Goal: Task Accomplishment & Management: Manage account settings

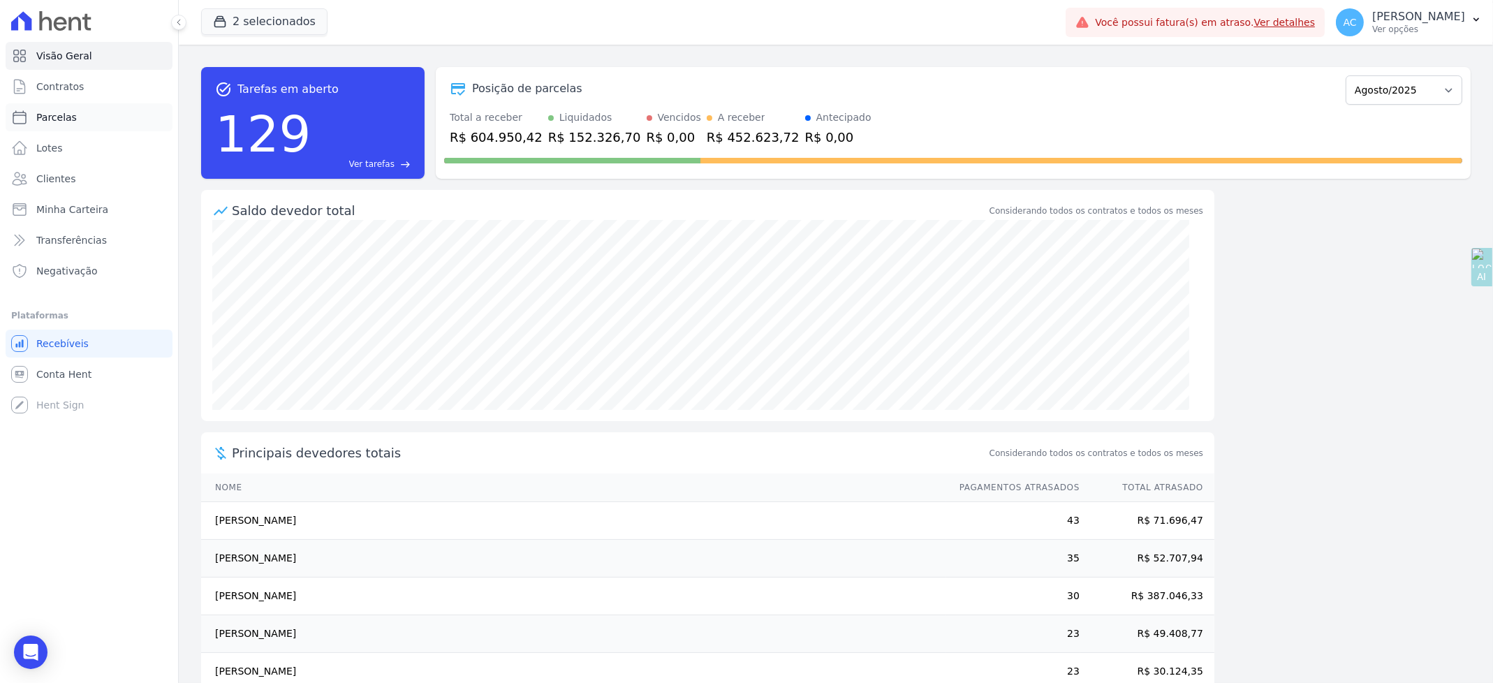
click at [54, 120] on span "Parcelas" at bounding box center [56, 117] width 40 height 14
select select
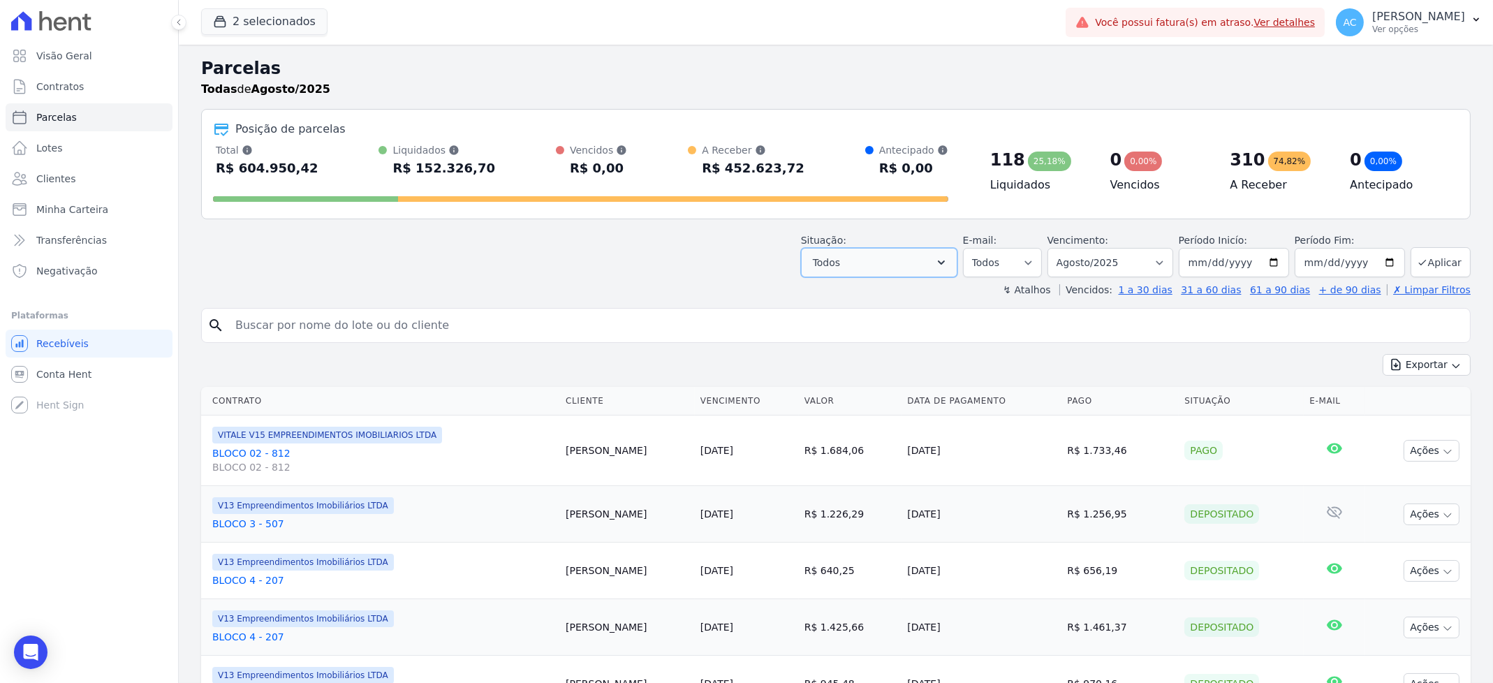
click at [932, 258] on button "Todos" at bounding box center [879, 262] width 156 height 29
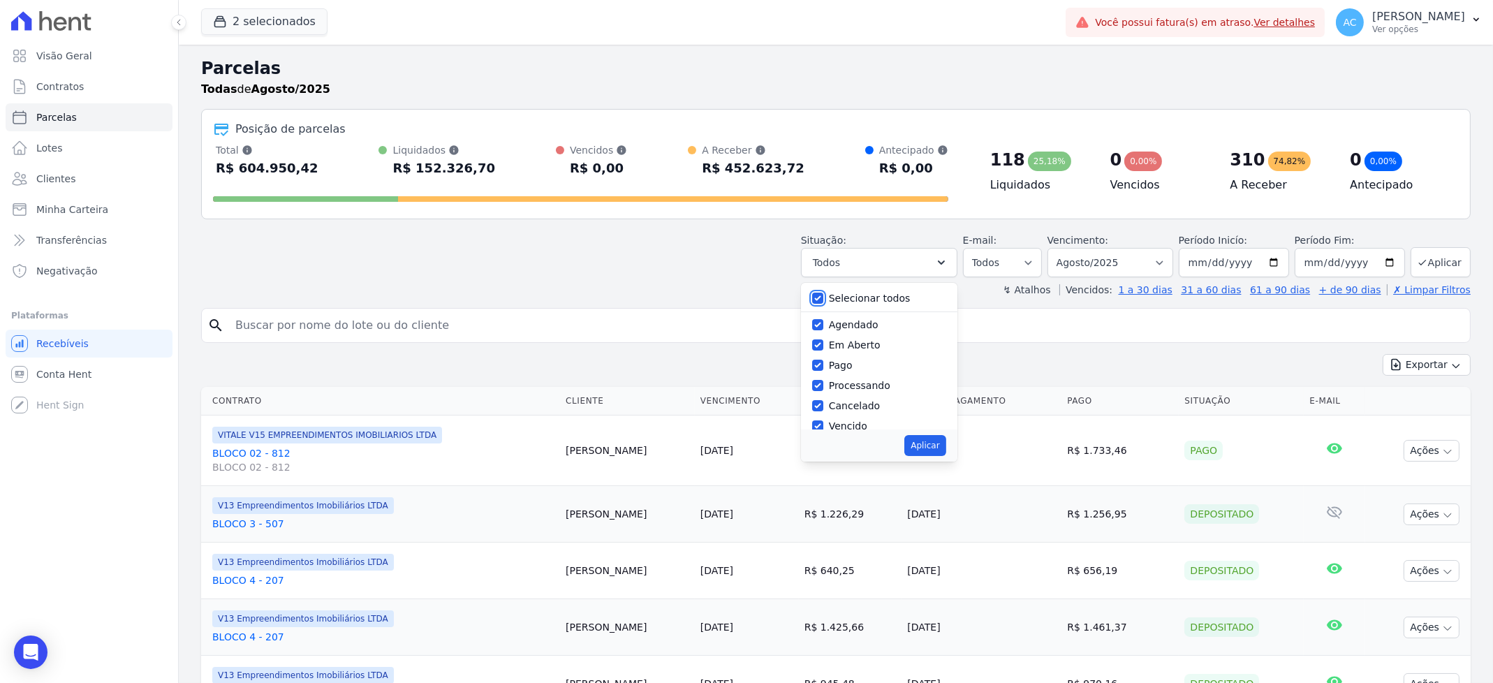
click at [823, 294] on input "Selecionar todos" at bounding box center [817, 298] width 11 height 11
checkbox input "false"
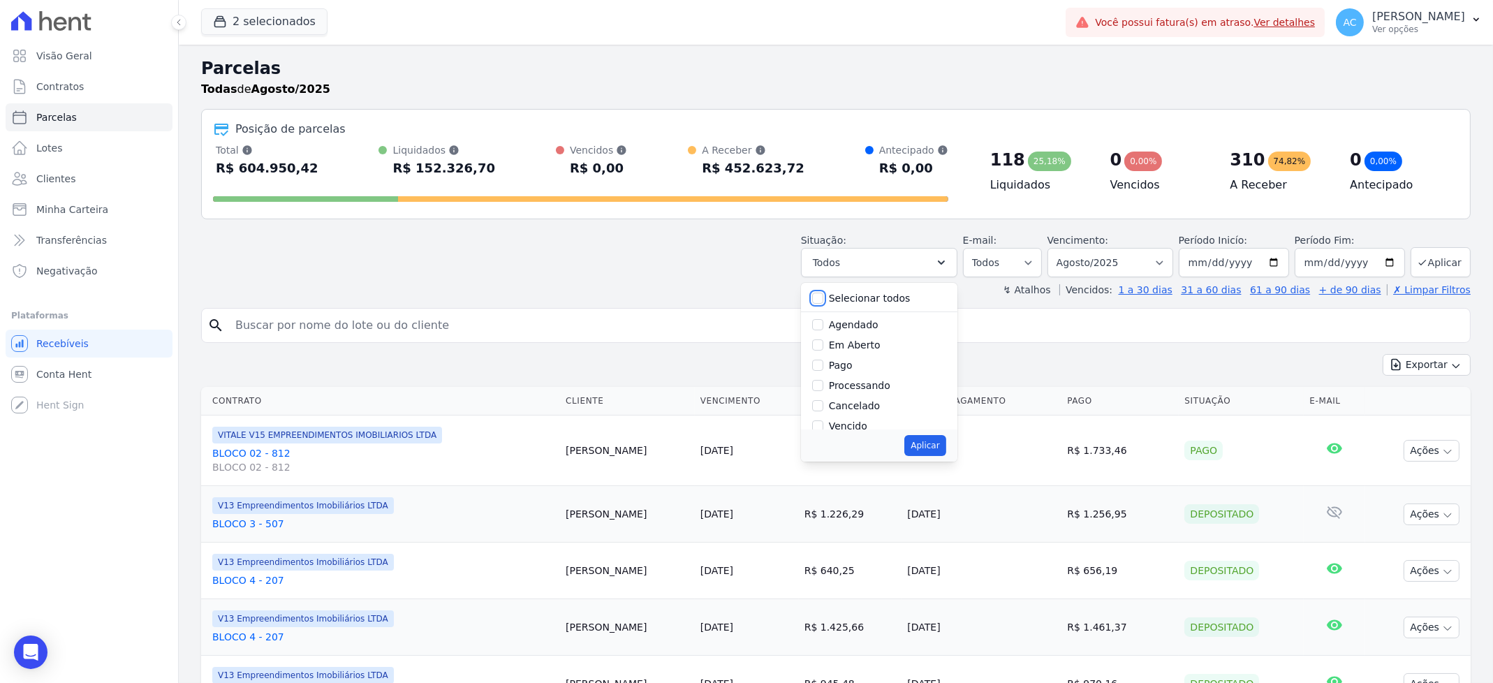
checkbox input "false"
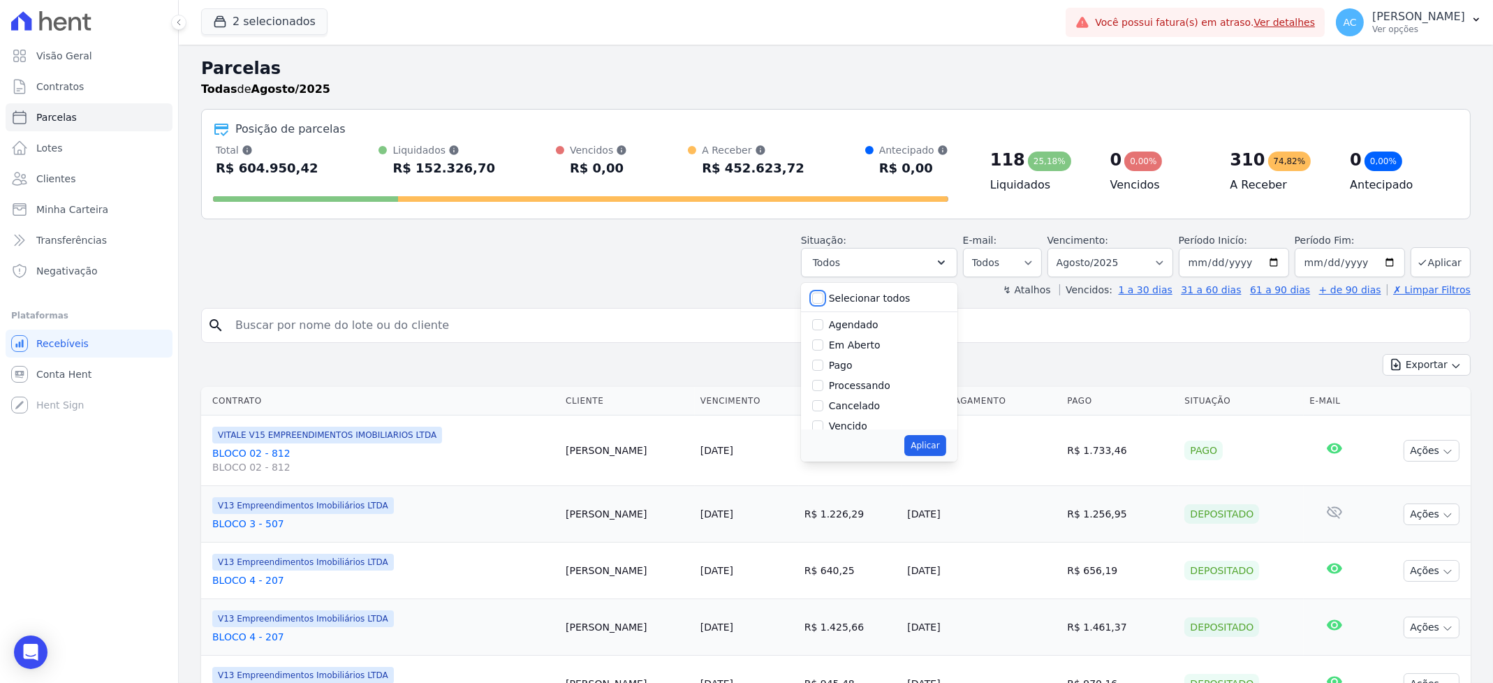
checkbox input "false"
click at [823, 369] on input "Pago" at bounding box center [817, 365] width 11 height 11
checkbox input "true"
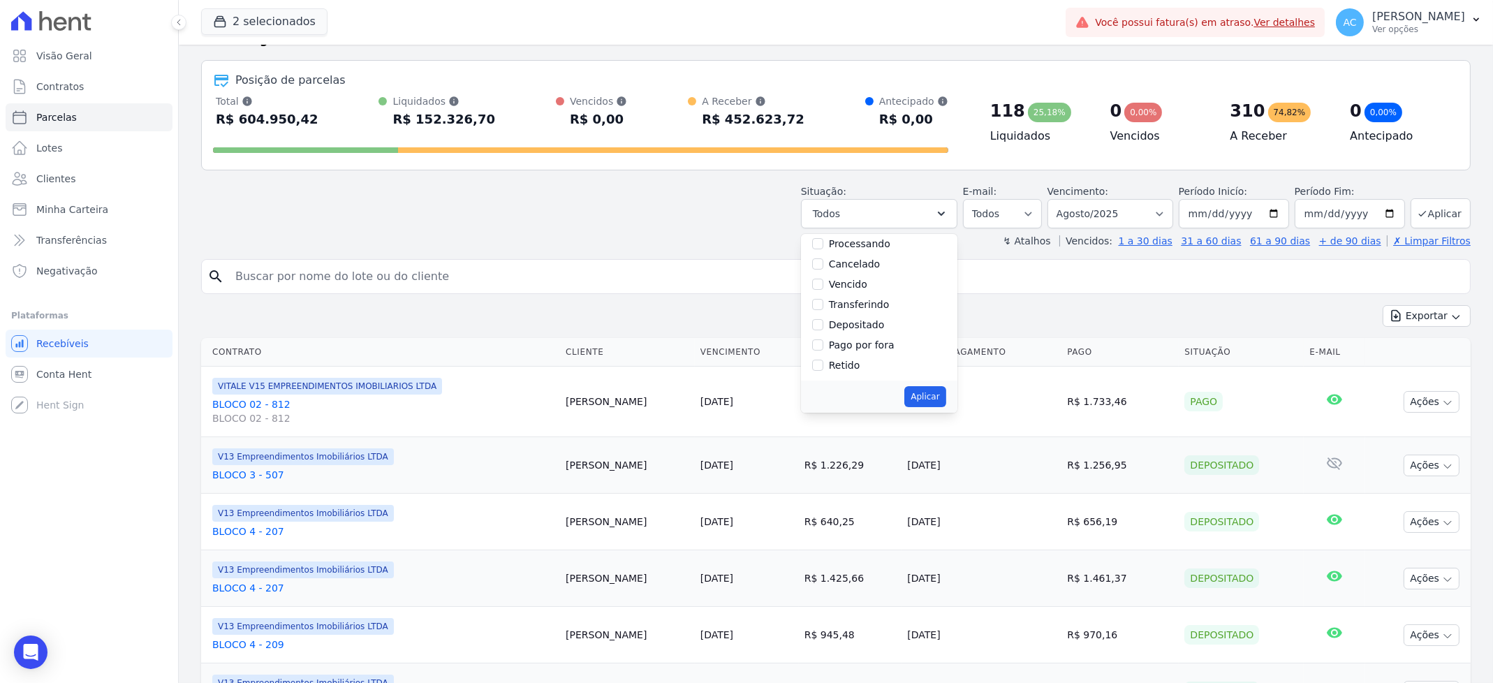
scroll to position [93, 0]
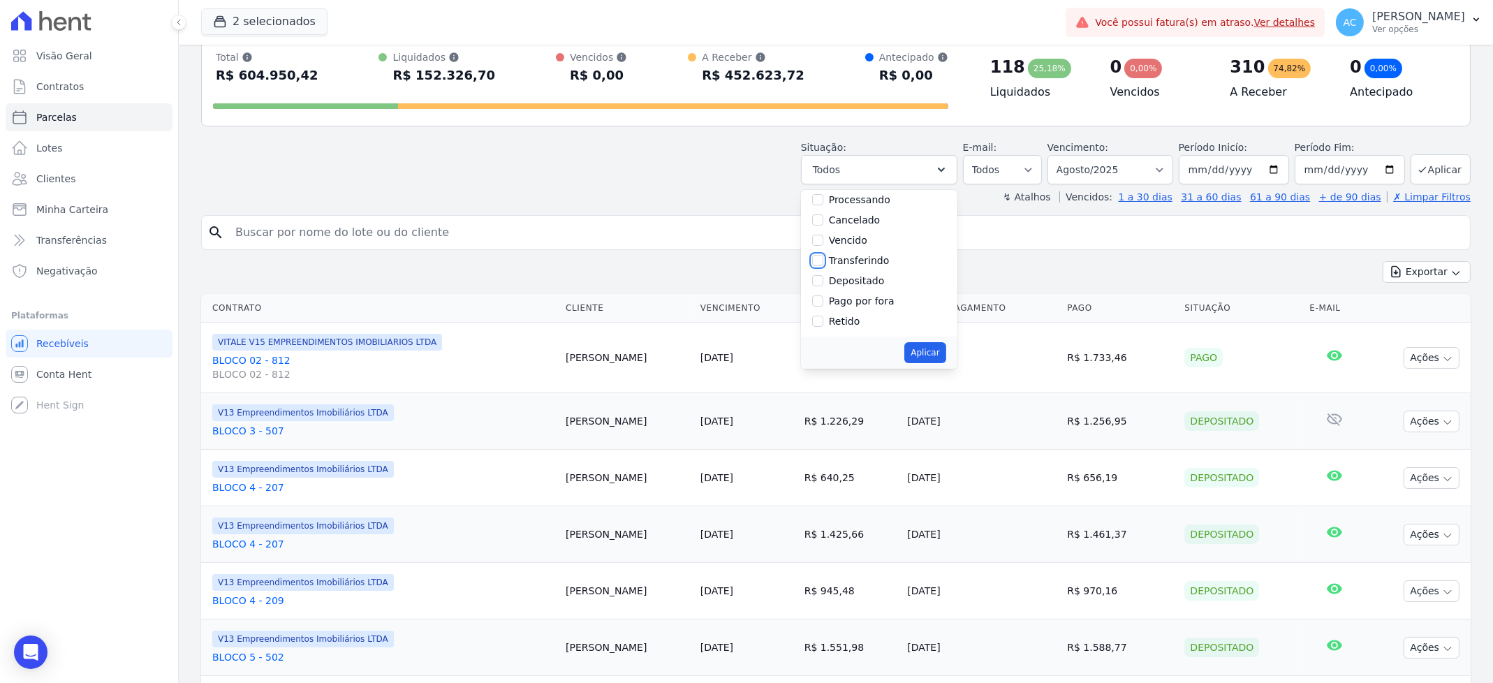
click at [823, 259] on input "Transferindo" at bounding box center [817, 260] width 11 height 11
checkbox input "true"
click at [829, 283] on div "Depositado" at bounding box center [879, 281] width 134 height 20
drag, startPoint x: 825, startPoint y: 282, endPoint x: 842, endPoint y: 296, distance: 21.8
click at [823, 281] on input "Depositado" at bounding box center [817, 280] width 11 height 11
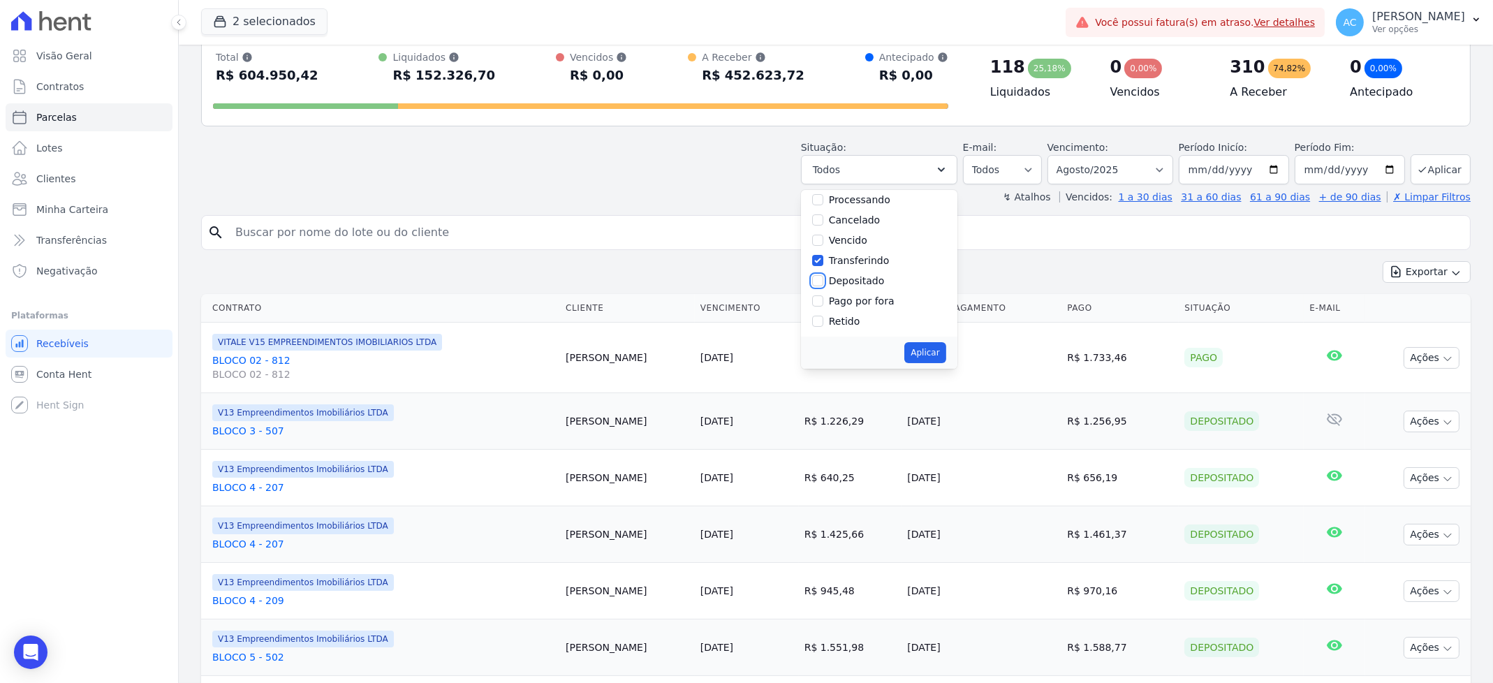
checkbox input "true"
click at [936, 353] on button "Aplicar" at bounding box center [924, 352] width 41 height 21
select select "paid"
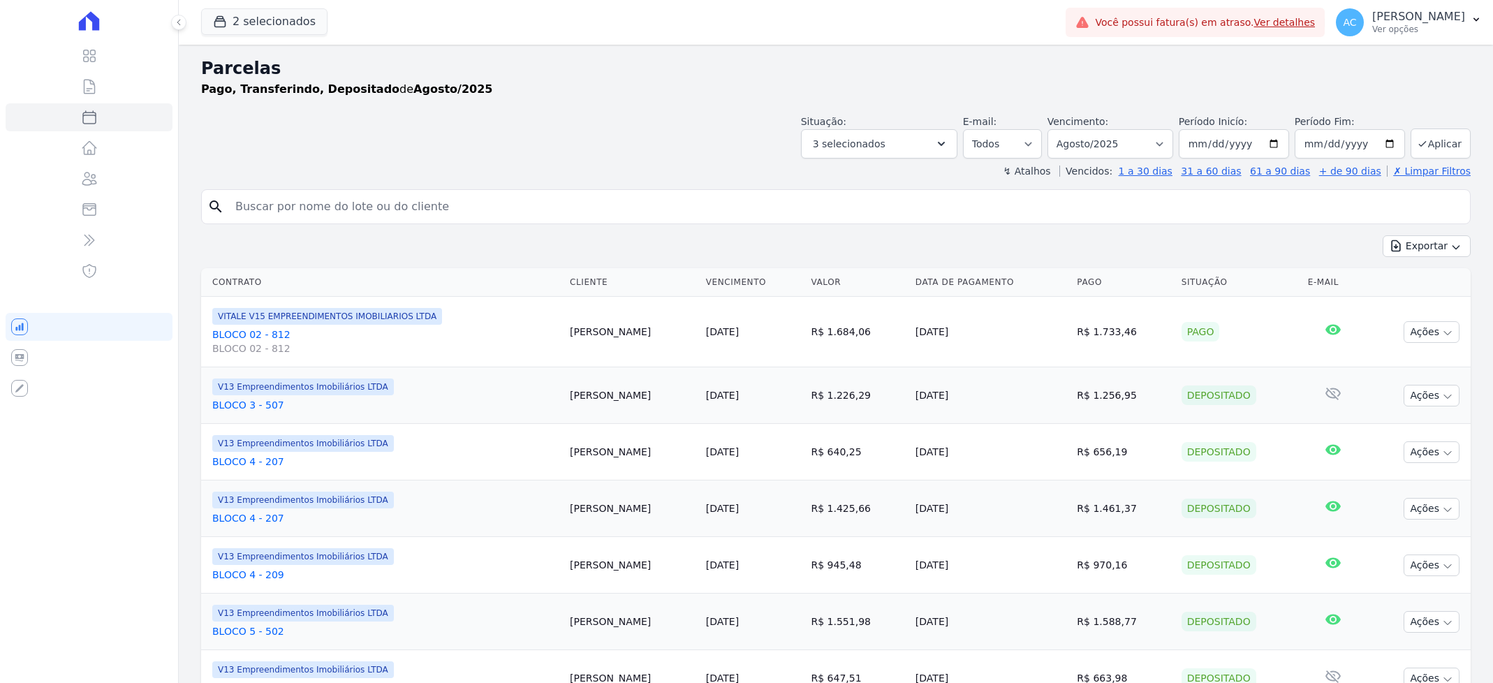
select select
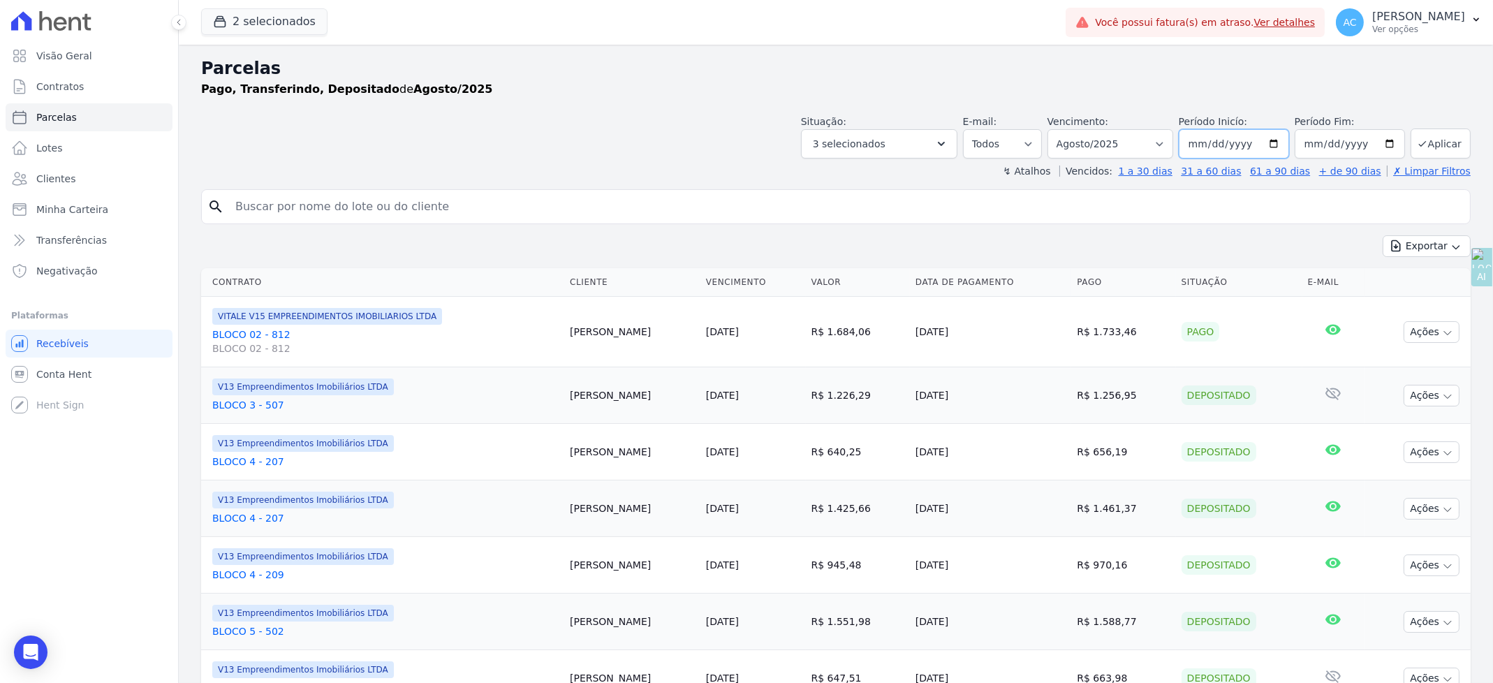
click at [1188, 152] on input "[DATE]" at bounding box center [1234, 143] width 110 height 29
type input "[DATE]"
click at [1437, 145] on button "Aplicar" at bounding box center [1440, 143] width 60 height 30
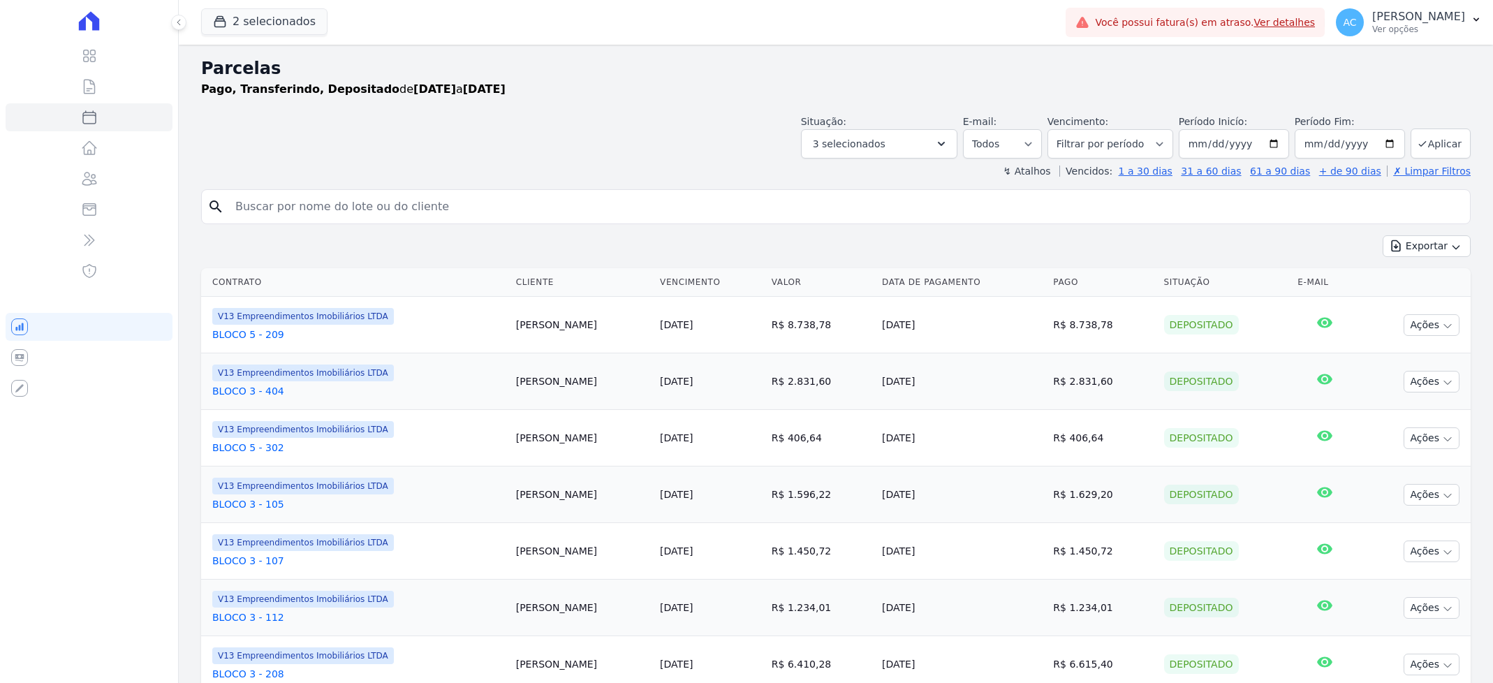
select select
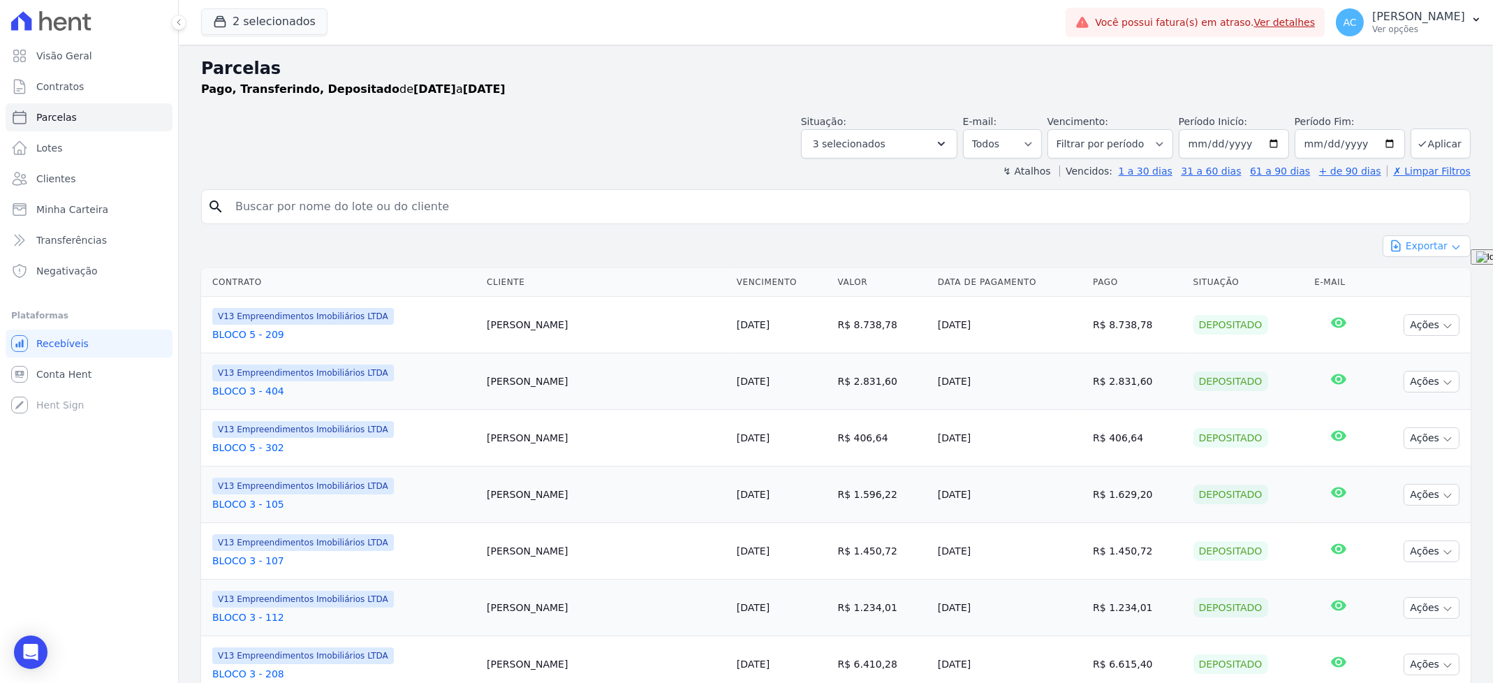
click at [1424, 251] on button "Exportar" at bounding box center [1426, 246] width 88 height 22
click at [1393, 301] on span "Exportar CSV" at bounding box center [1425, 303] width 74 height 14
